Goal: Navigation & Orientation: Find specific page/section

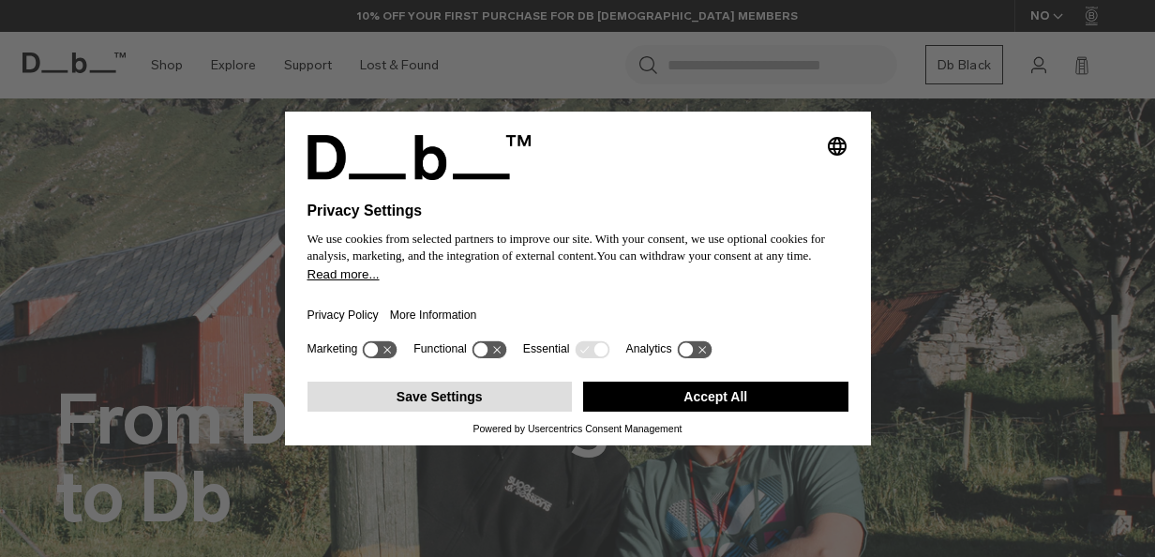
click at [418, 401] on button "Save Settings" at bounding box center [439, 396] width 265 height 30
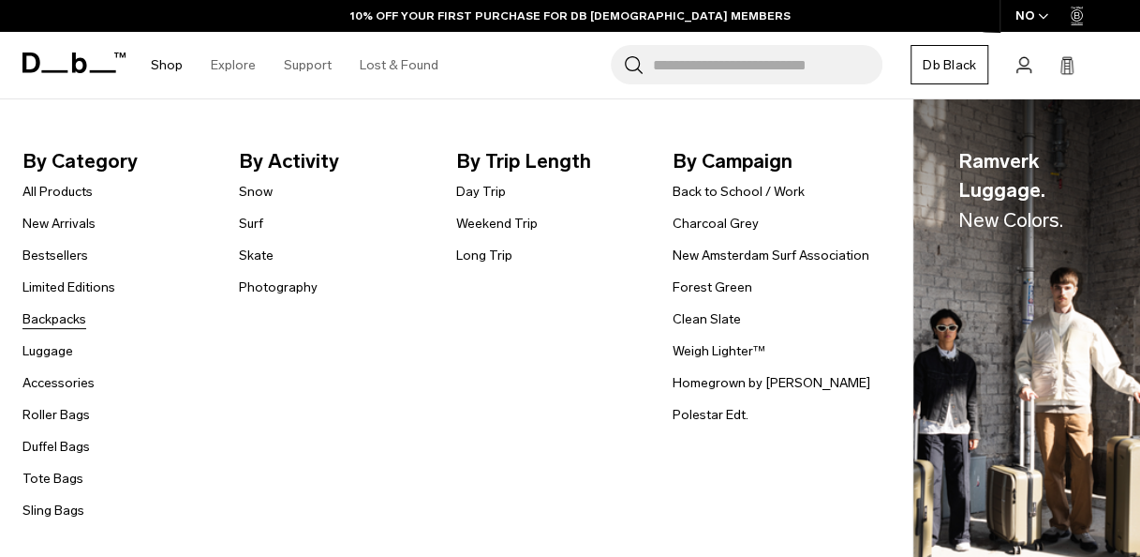
click at [59, 317] on link "Backpacks" at bounding box center [54, 319] width 64 height 20
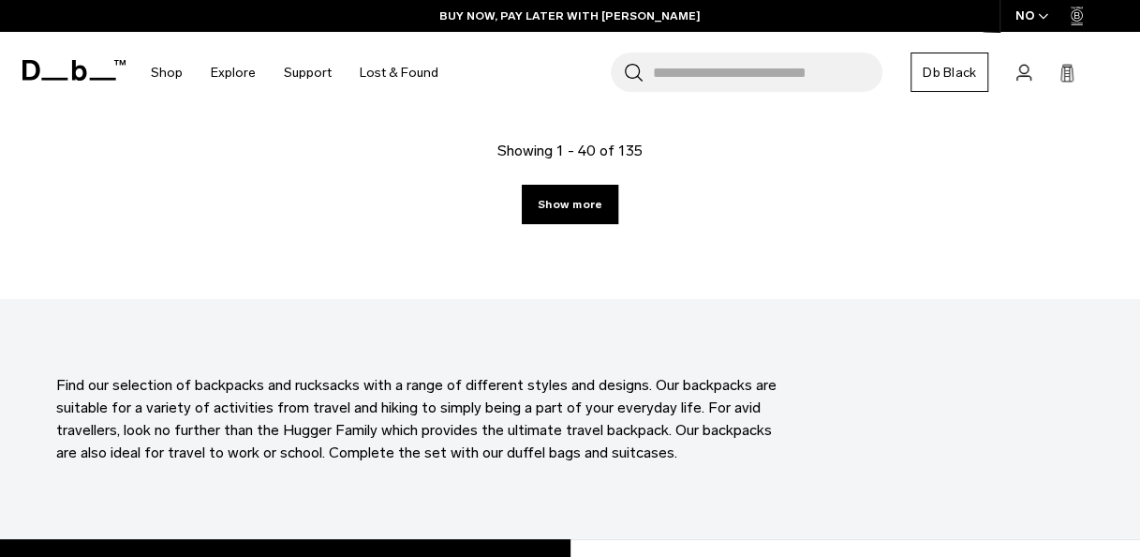
scroll to position [4959, 0]
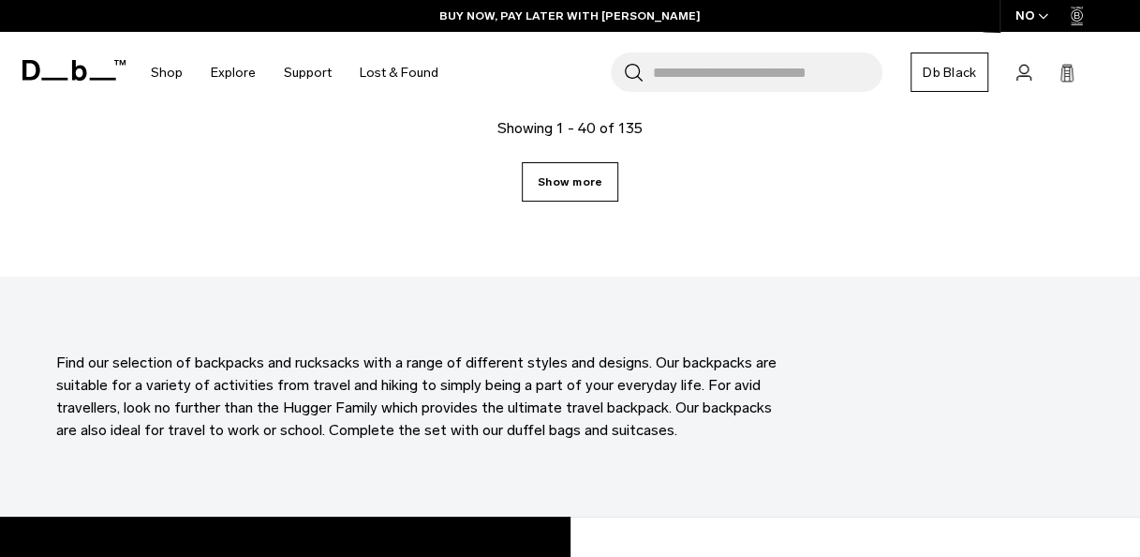
click at [560, 186] on link "Show more" at bounding box center [570, 181] width 97 height 39
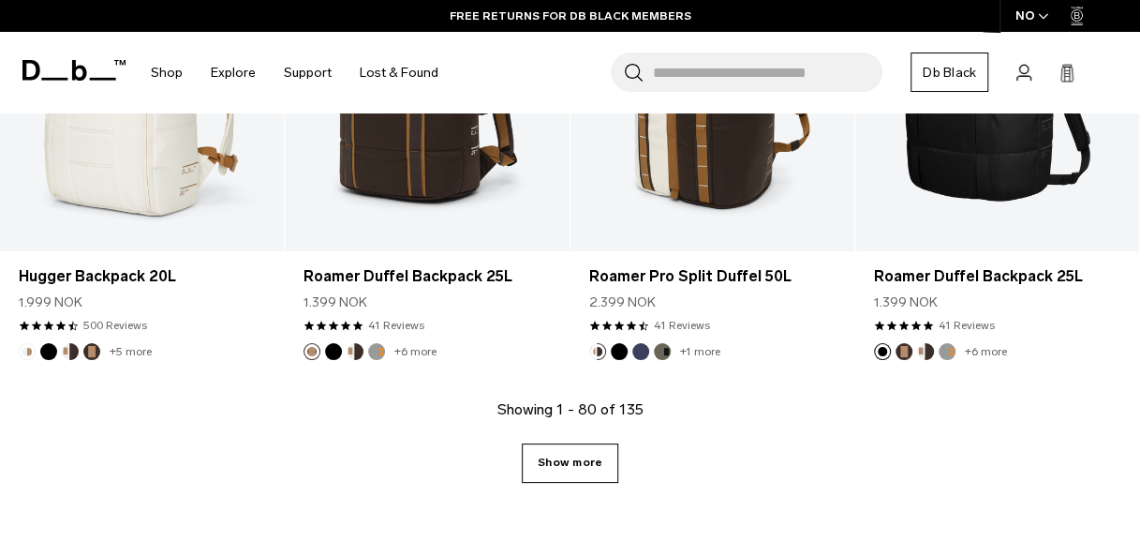
scroll to position [9422, 0]
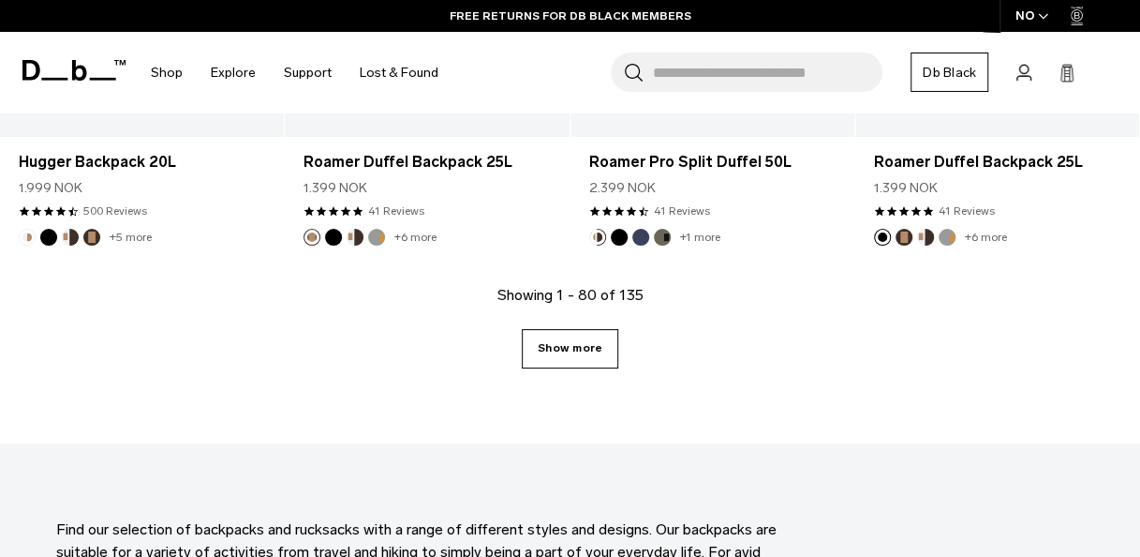
click at [568, 365] on link "Show more" at bounding box center [570, 348] width 97 height 39
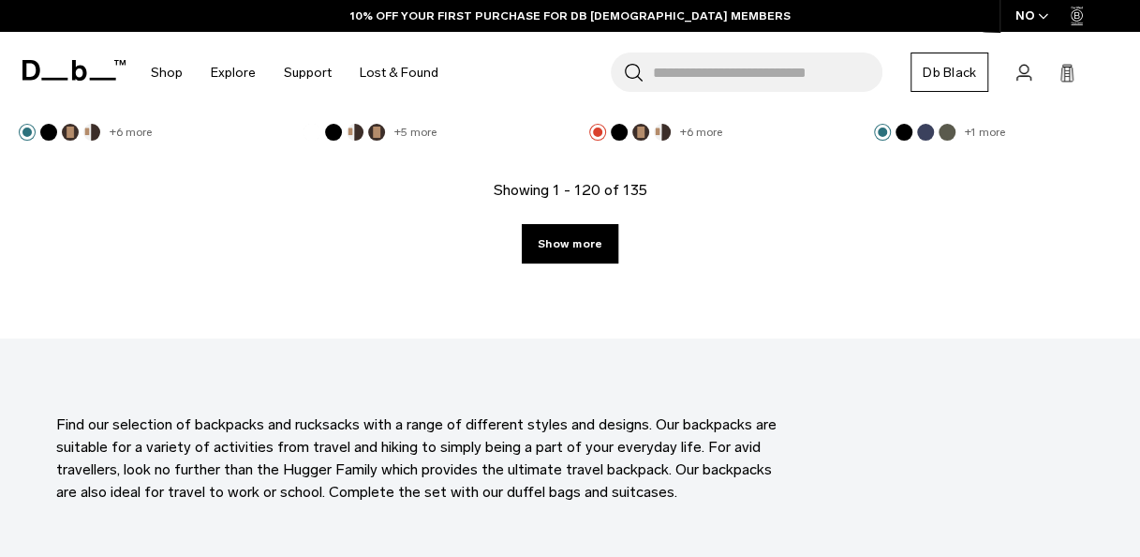
scroll to position [14176, 0]
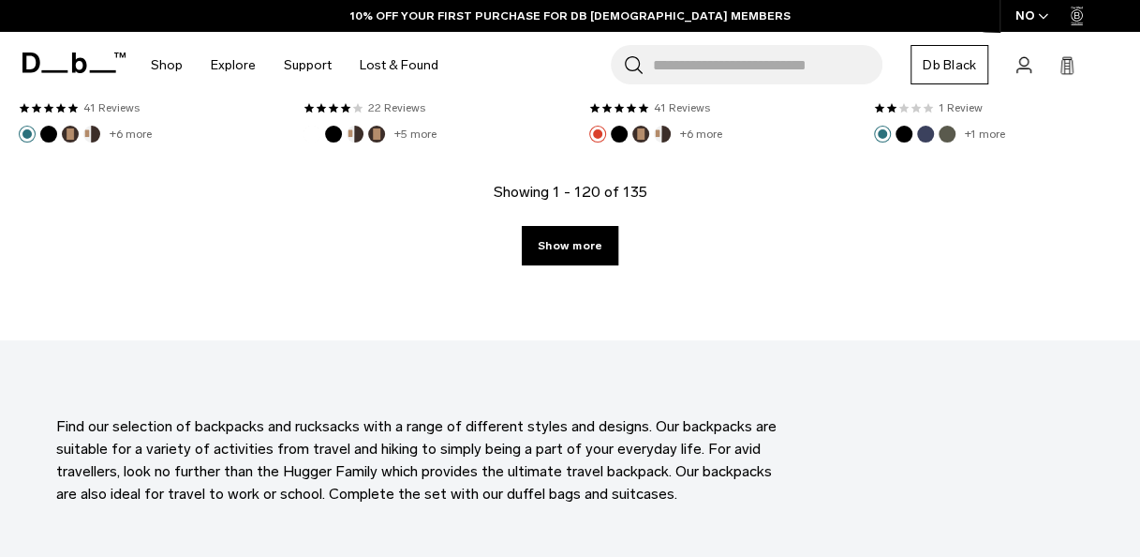
click at [574, 273] on div "Showing 1 - 120 of 135 Show more" at bounding box center [570, 260] width 1140 height 159
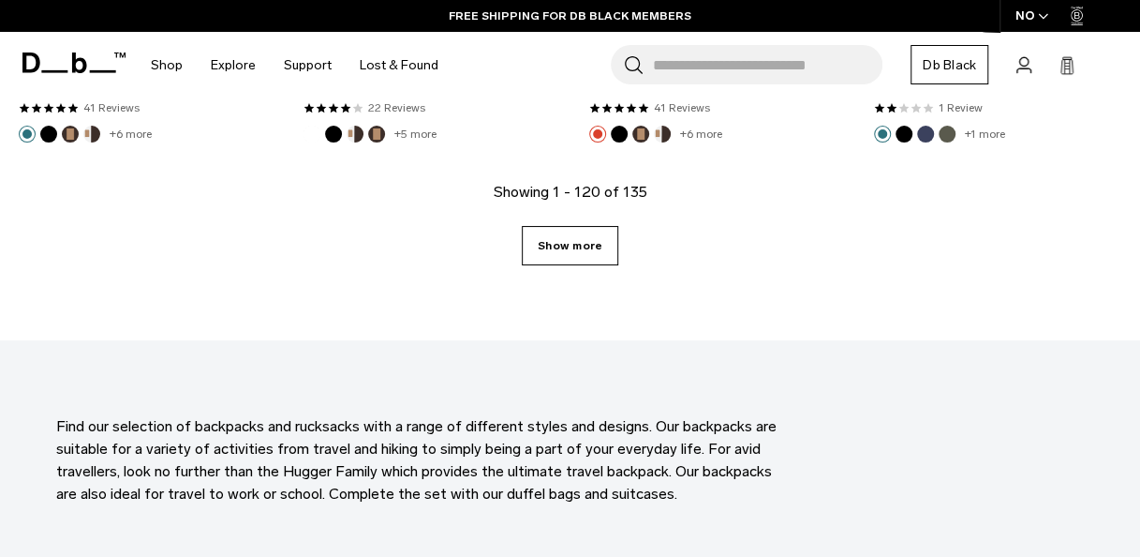
drag, startPoint x: 577, startPoint y: 254, endPoint x: 545, endPoint y: 244, distance: 33.5
click at [545, 244] on link "Show more" at bounding box center [570, 245] width 97 height 39
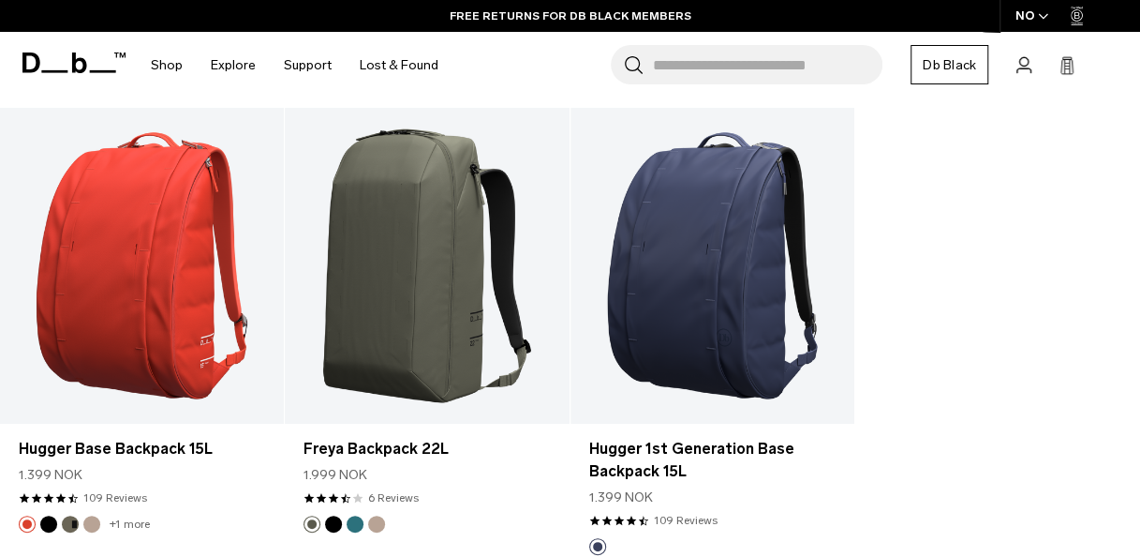
scroll to position [15637, 0]
